Goal: Task Accomplishment & Management: Manage account settings

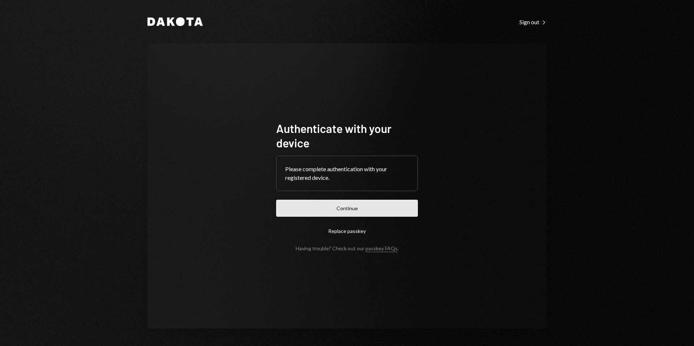
click at [359, 211] on button "Continue" at bounding box center [347, 208] width 142 height 17
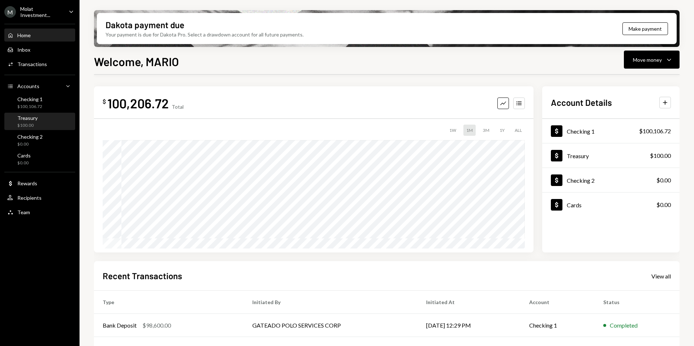
scroll to position [90, 0]
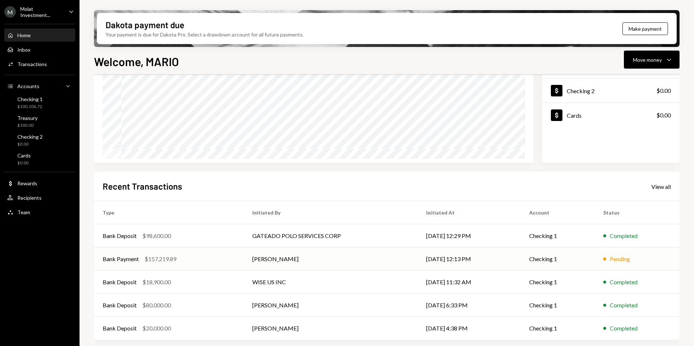
click at [266, 259] on td "[PERSON_NAME]" at bounding box center [331, 258] width 174 height 23
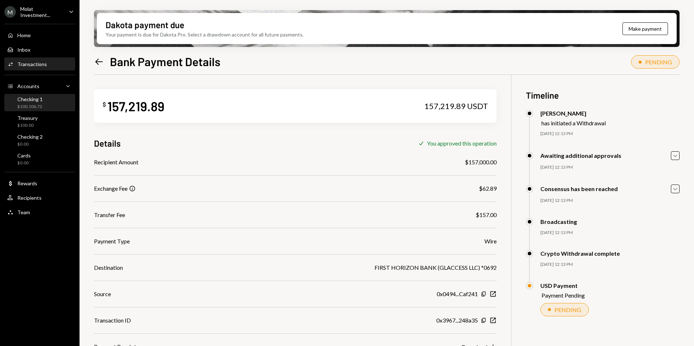
click at [42, 106] on div "Checking 1 $100,106.72" at bounding box center [39, 103] width 65 height 14
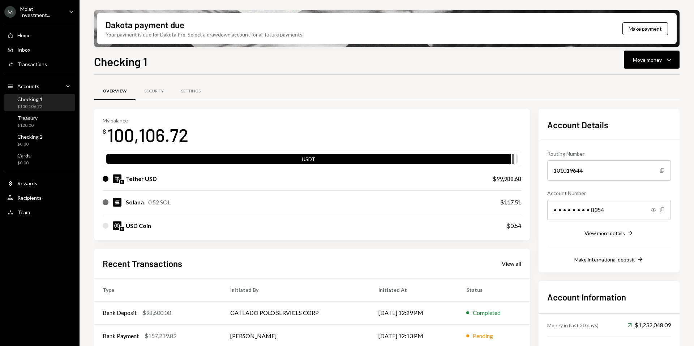
click at [28, 14] on div "Molat Investment..." at bounding box center [41, 12] width 43 height 12
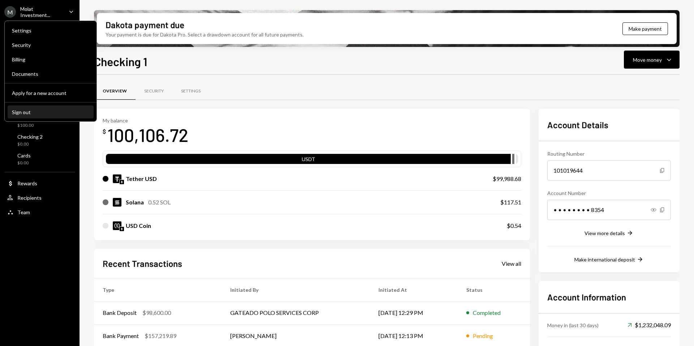
click at [39, 111] on div "Sign out" at bounding box center [50, 112] width 77 height 6
click at [26, 109] on div "Sign out" at bounding box center [50, 112] width 77 height 6
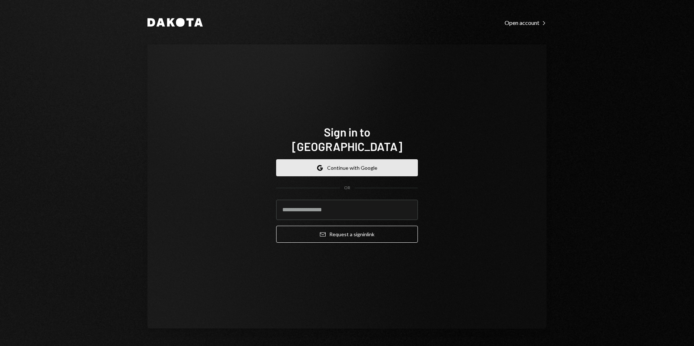
click at [343, 161] on button "Google Continue with Google" at bounding box center [347, 167] width 142 height 17
